Goal: Information Seeking & Learning: Check status

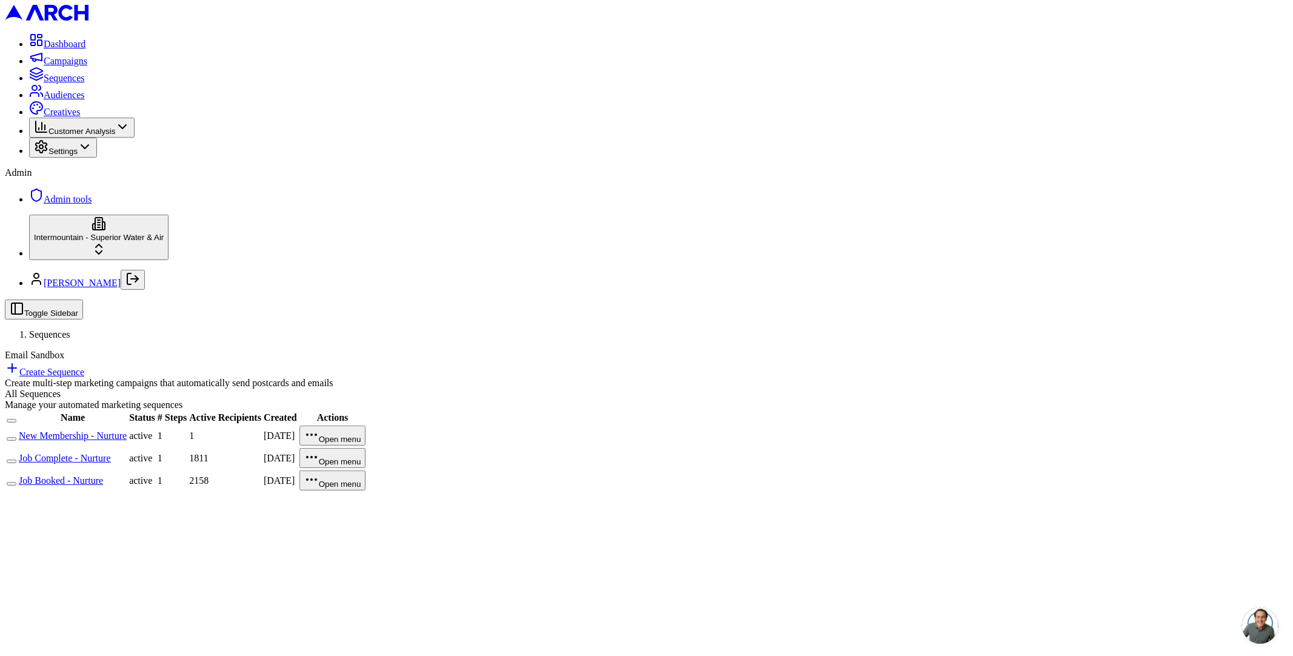
click at [103, 475] on link "Job Booked - Nurture" at bounding box center [61, 480] width 84 height 10
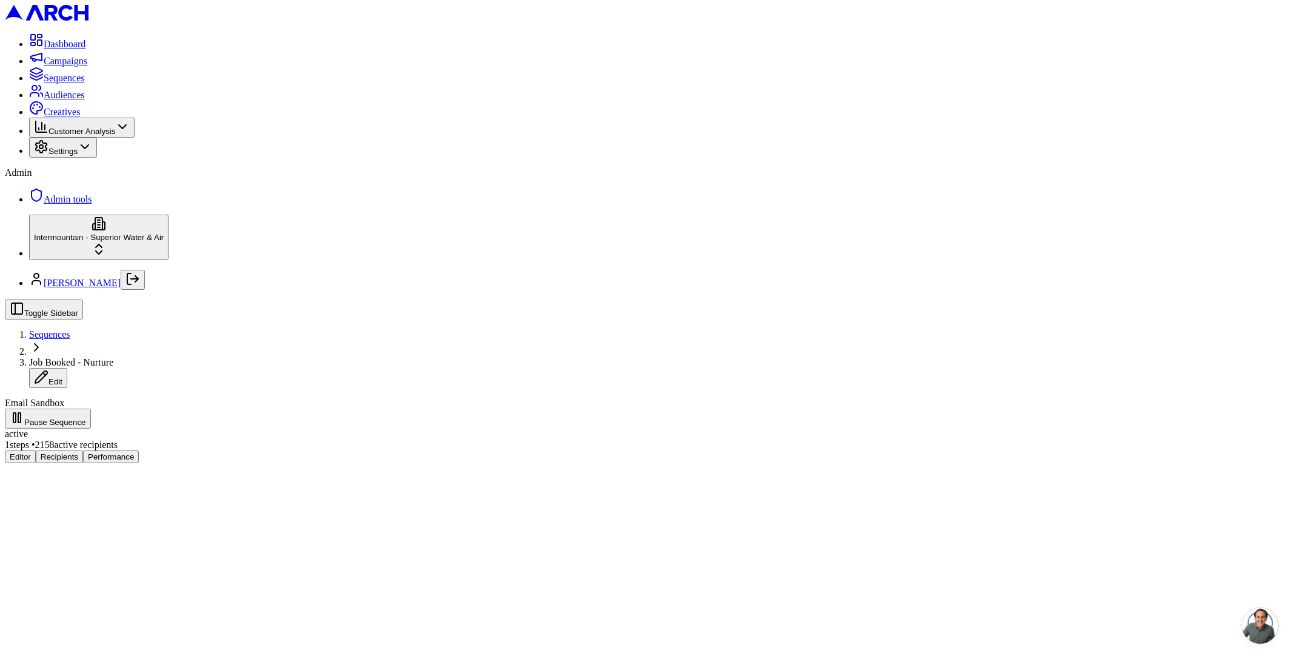
click at [139, 450] on button "Performance" at bounding box center [111, 456] width 56 height 13
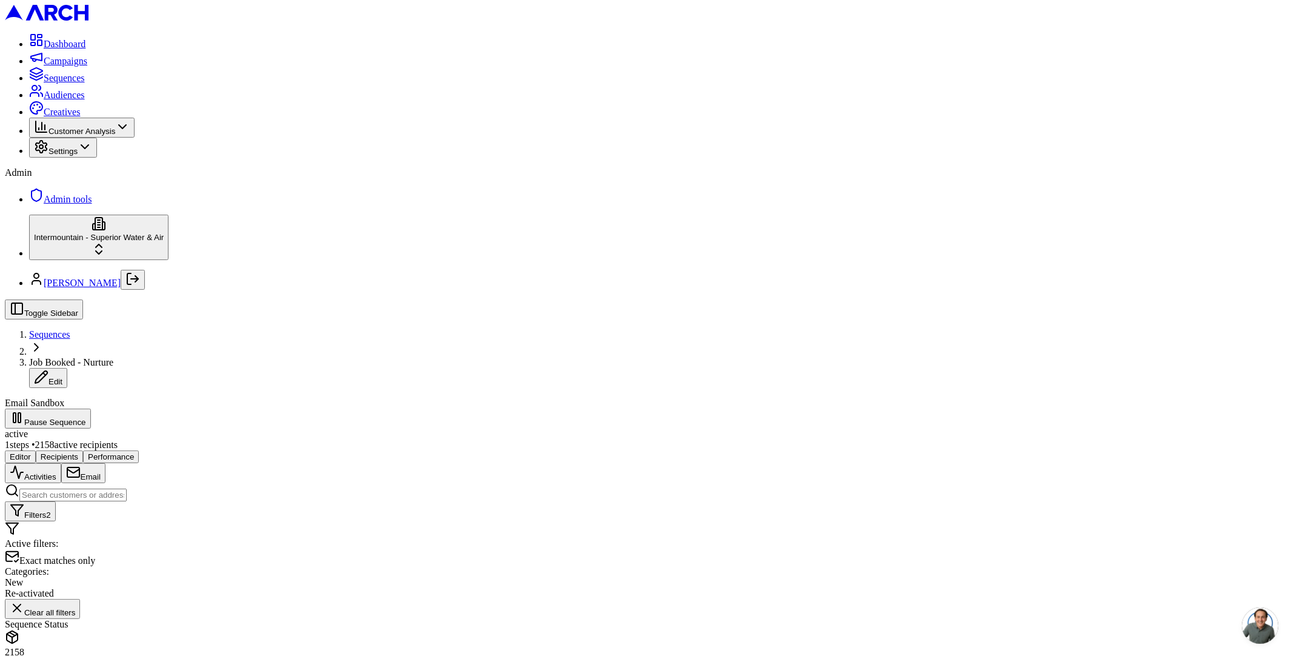
drag, startPoint x: 195, startPoint y: 83, endPoint x: 262, endPoint y: 85, distance: 67.3
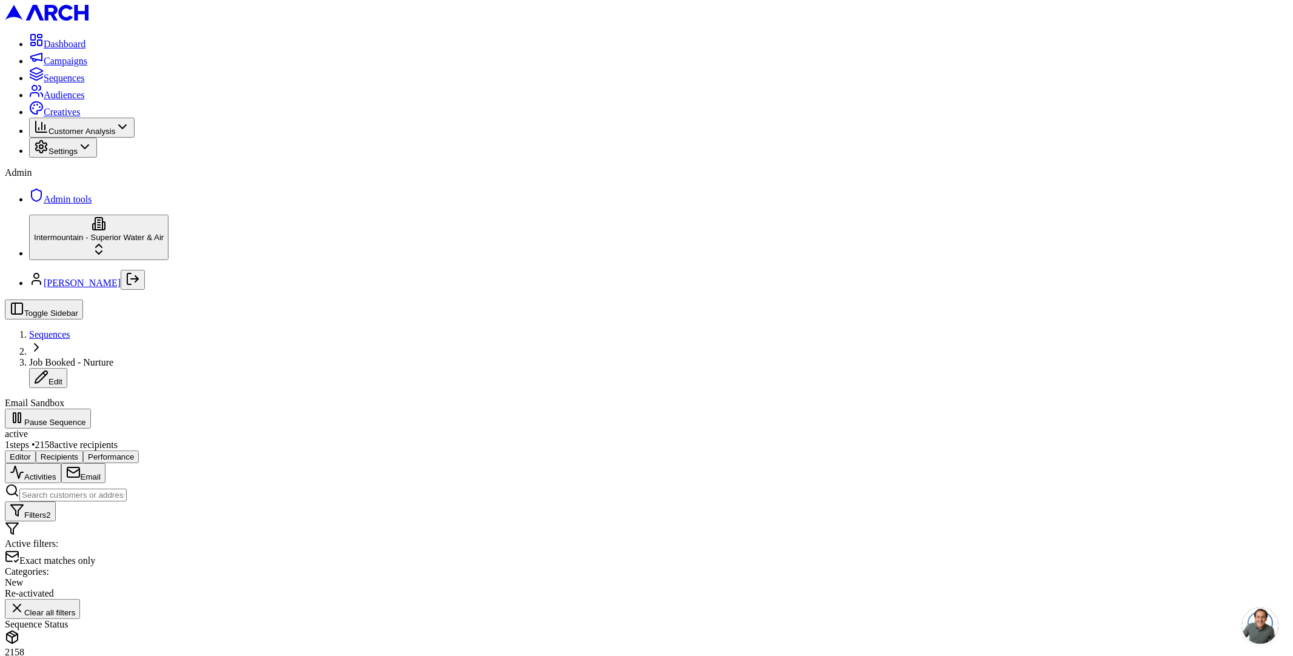
scroll to position [948, 0]
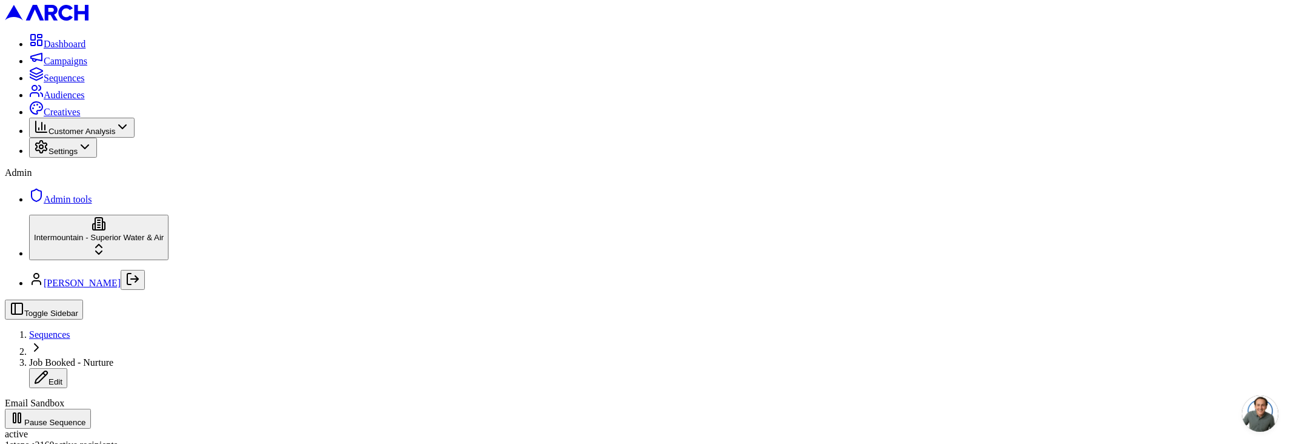
scroll to position [1602, 0]
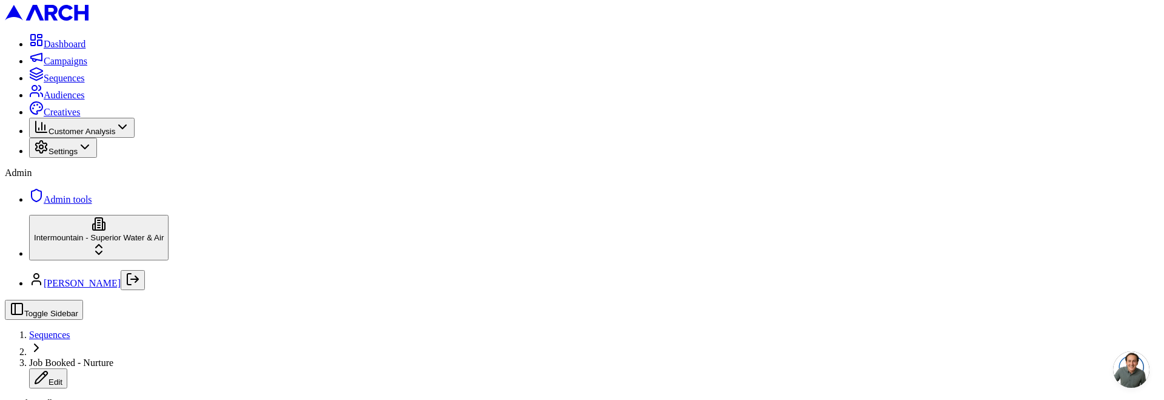
scroll to position [1303, 0]
drag, startPoint x: 281, startPoint y: 383, endPoint x: 354, endPoint y: 384, distance: 72.8
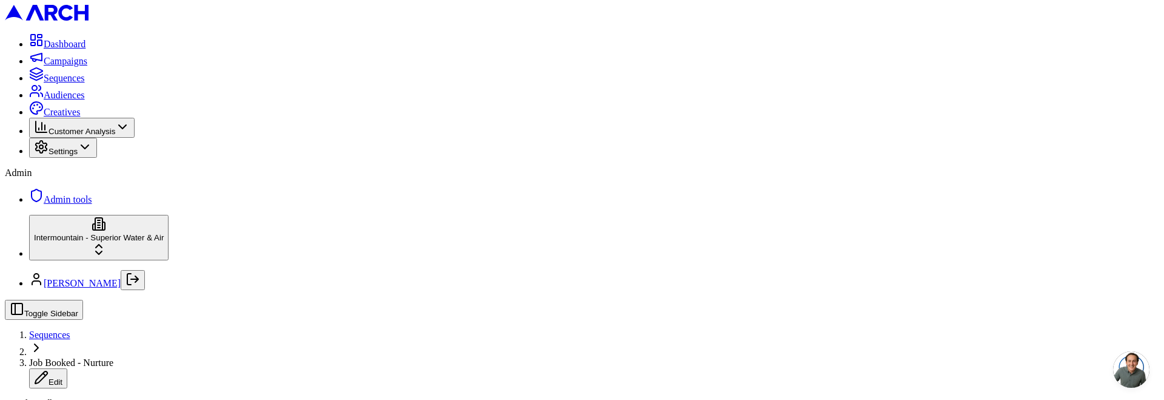
scroll to position [1852, 0]
drag, startPoint x: 364, startPoint y: 271, endPoint x: 543, endPoint y: 272, distance: 178.9
copy span "Step 0 was sent (30 day tracking window)"
drag, startPoint x: 283, startPoint y: 271, endPoint x: 358, endPoint y: 272, distance: 75.2
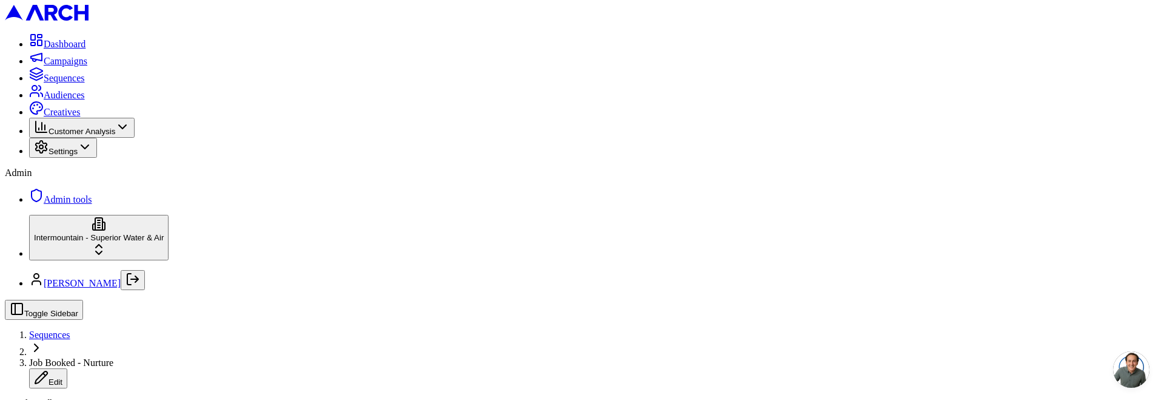
copy span "08/26/2025, 11:03"
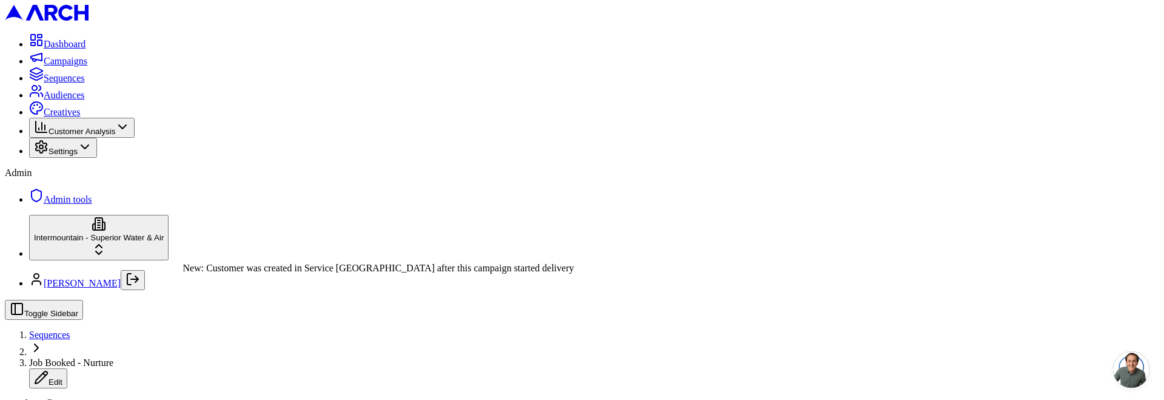
scroll to position [811, 0]
